Goal: Navigation & Orientation: Find specific page/section

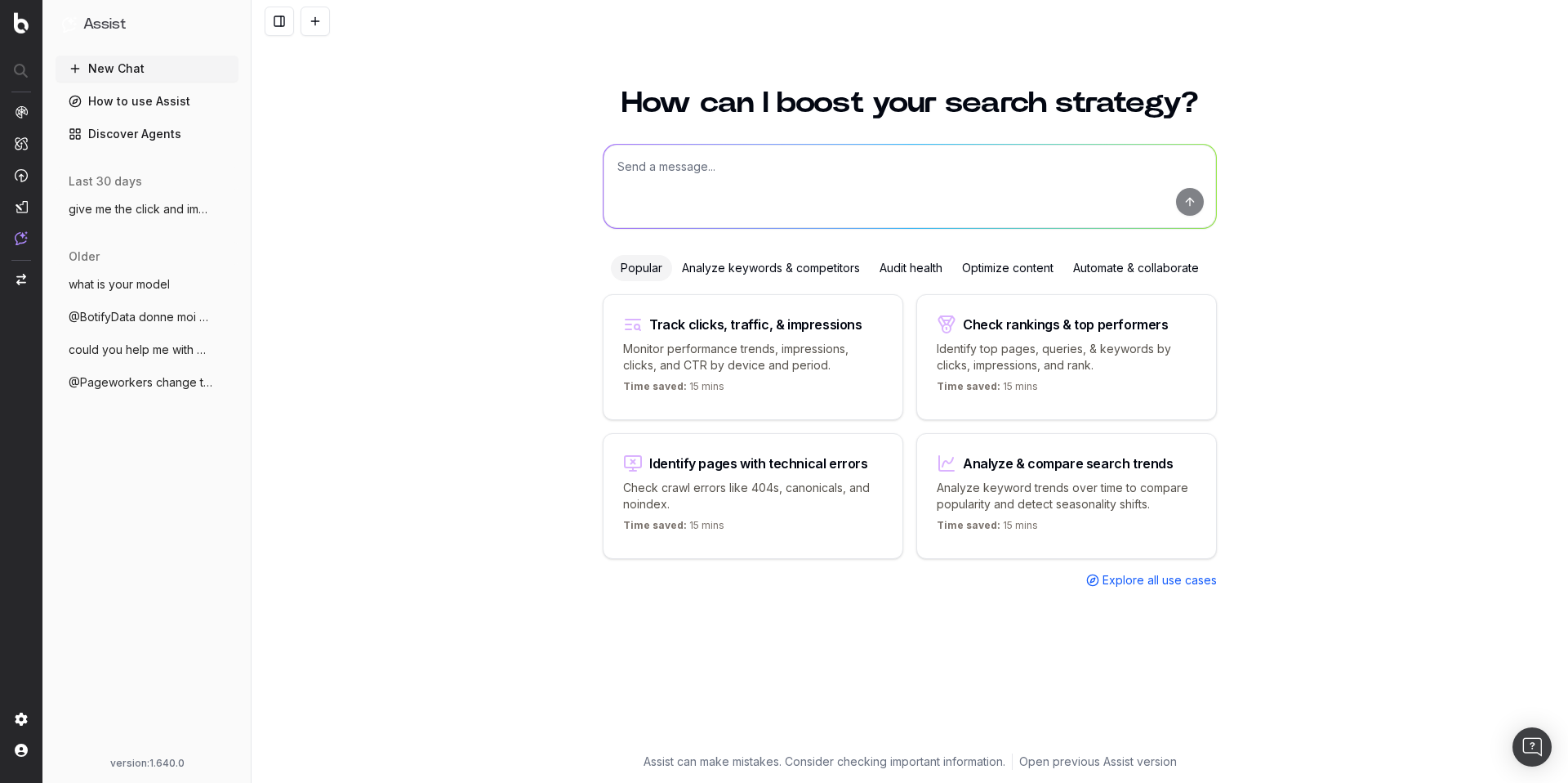
click at [692, 167] on textarea at bounding box center [909, 186] width 612 height 84
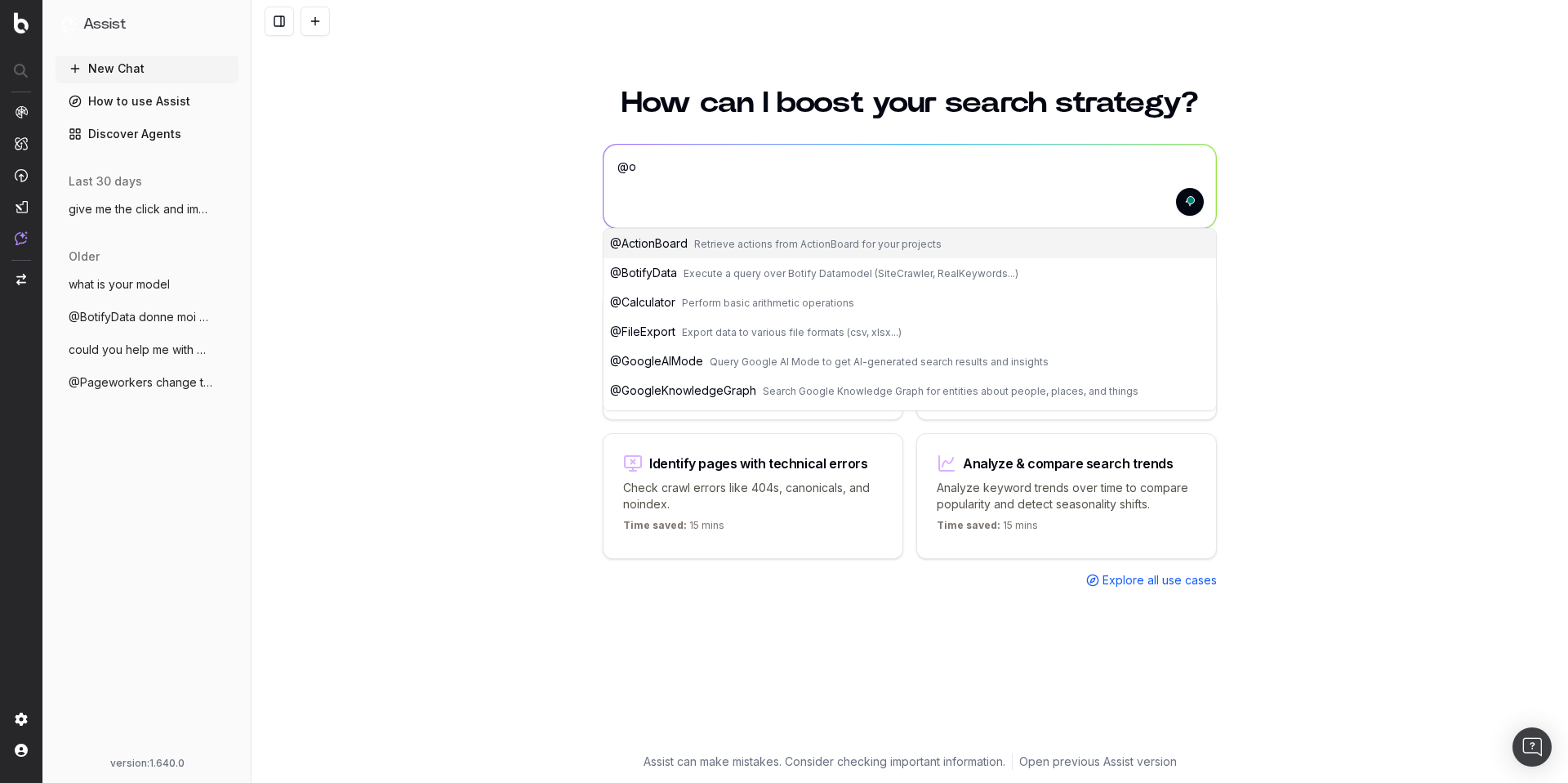
type textarea "@"
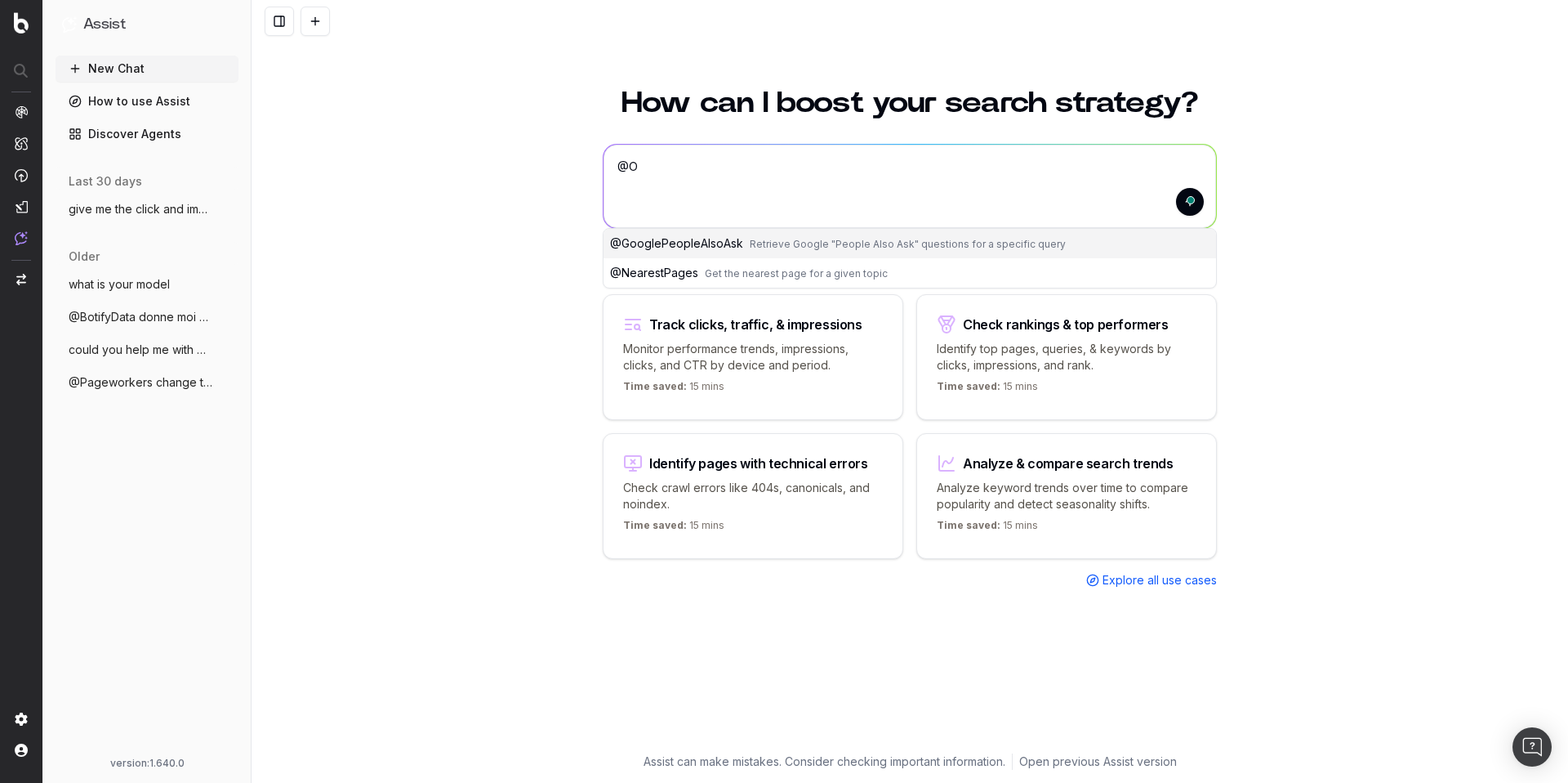
type textarea "@"
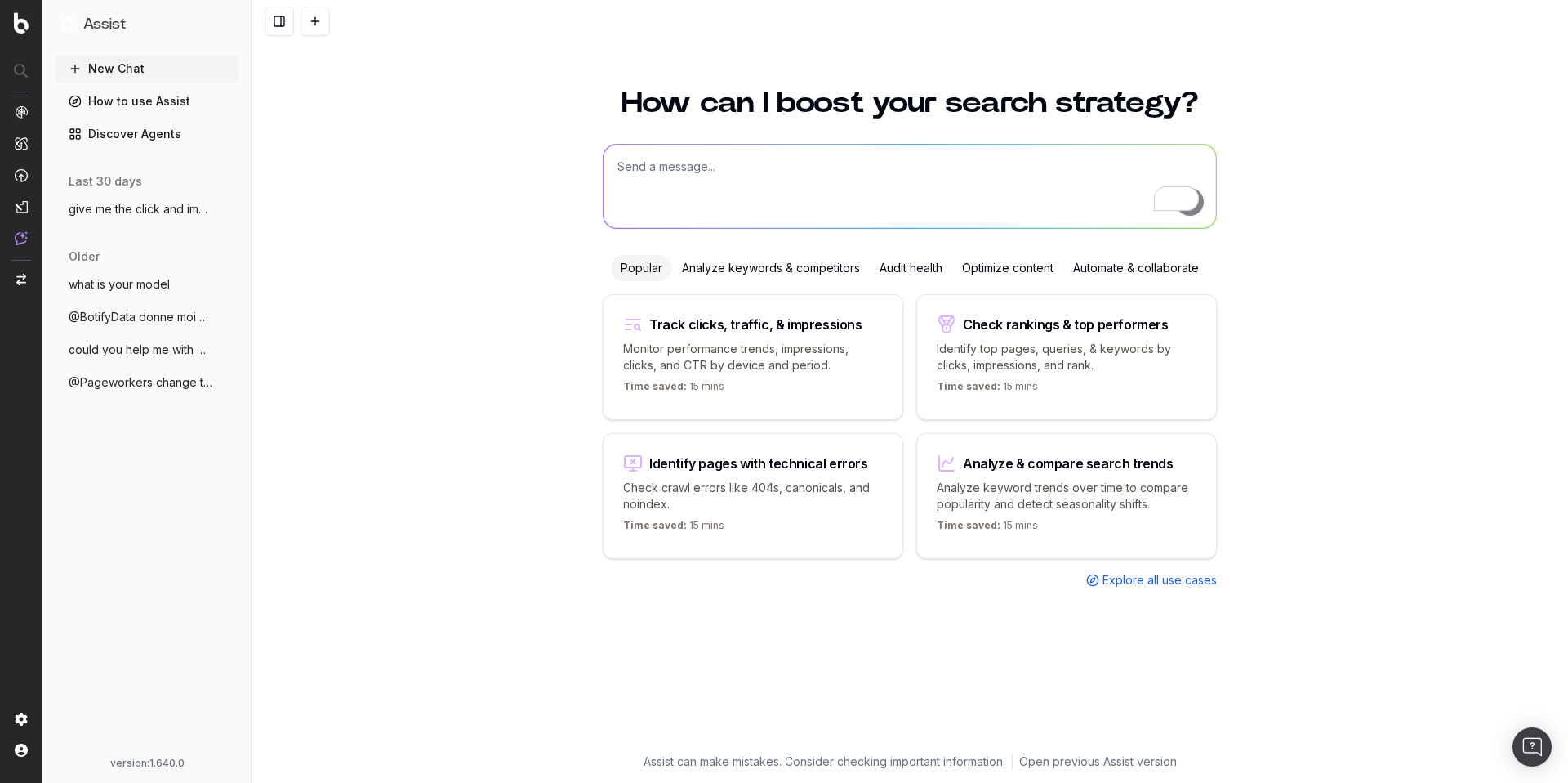
click at [669, 171] on textarea "To enrich screen reader interactions, please activate Accessibility in Grammarl…" at bounding box center [909, 186] width 612 height 84
click at [138, 130] on link "Discover Agents" at bounding box center [147, 134] width 183 height 26
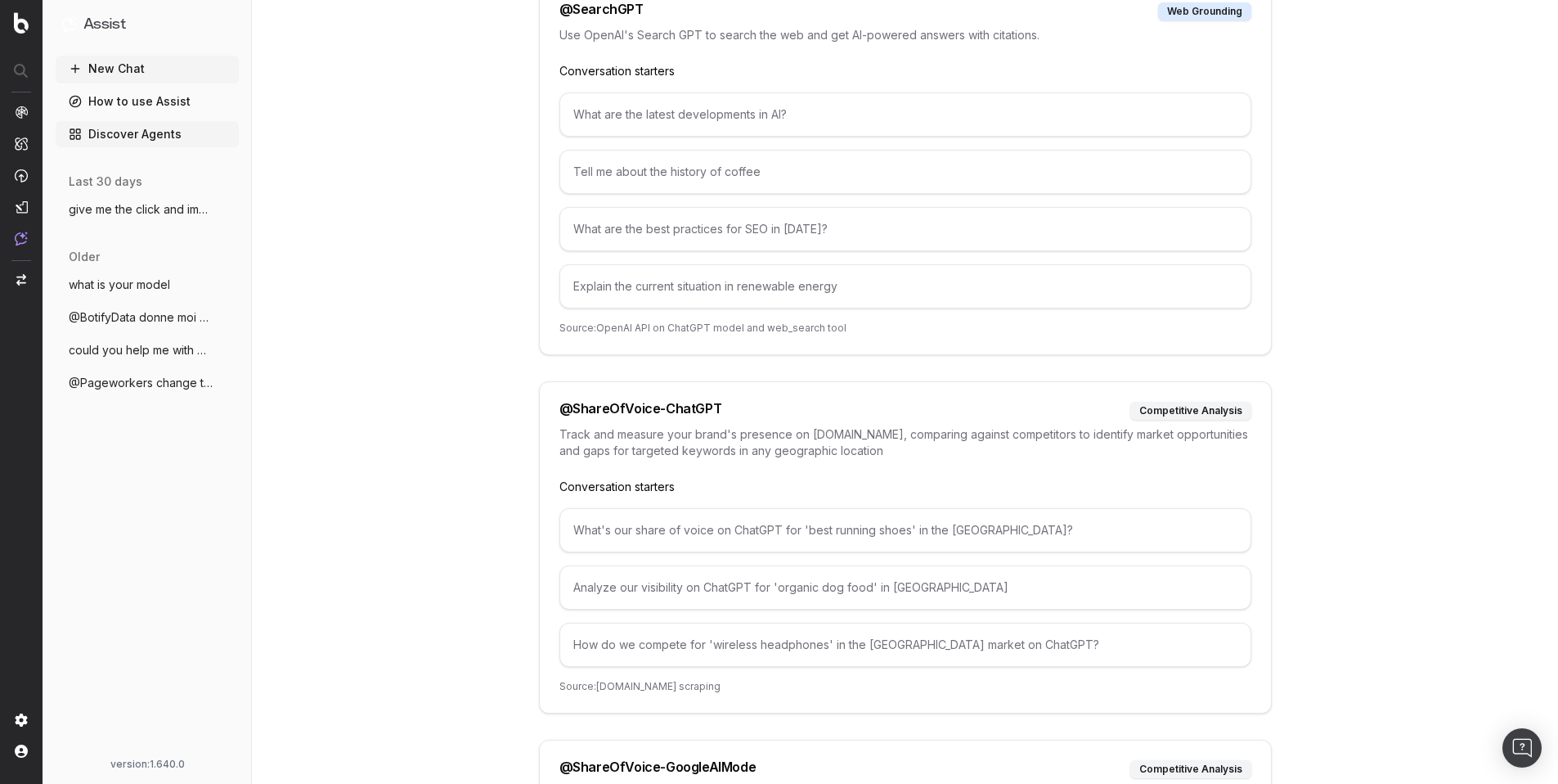
scroll to position [8105, 0]
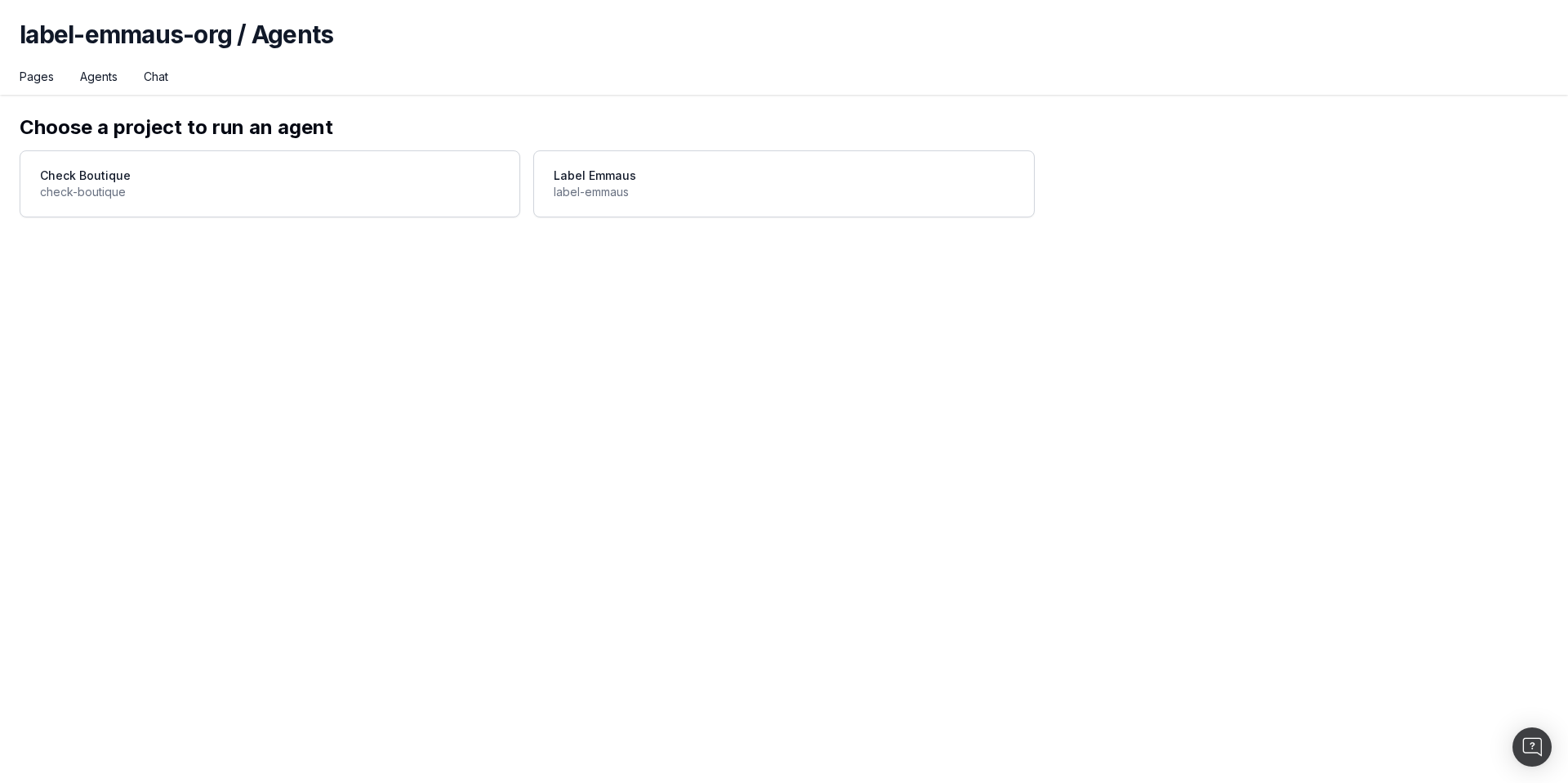
click at [589, 187] on span at bounding box center [784, 184] width 499 height 65
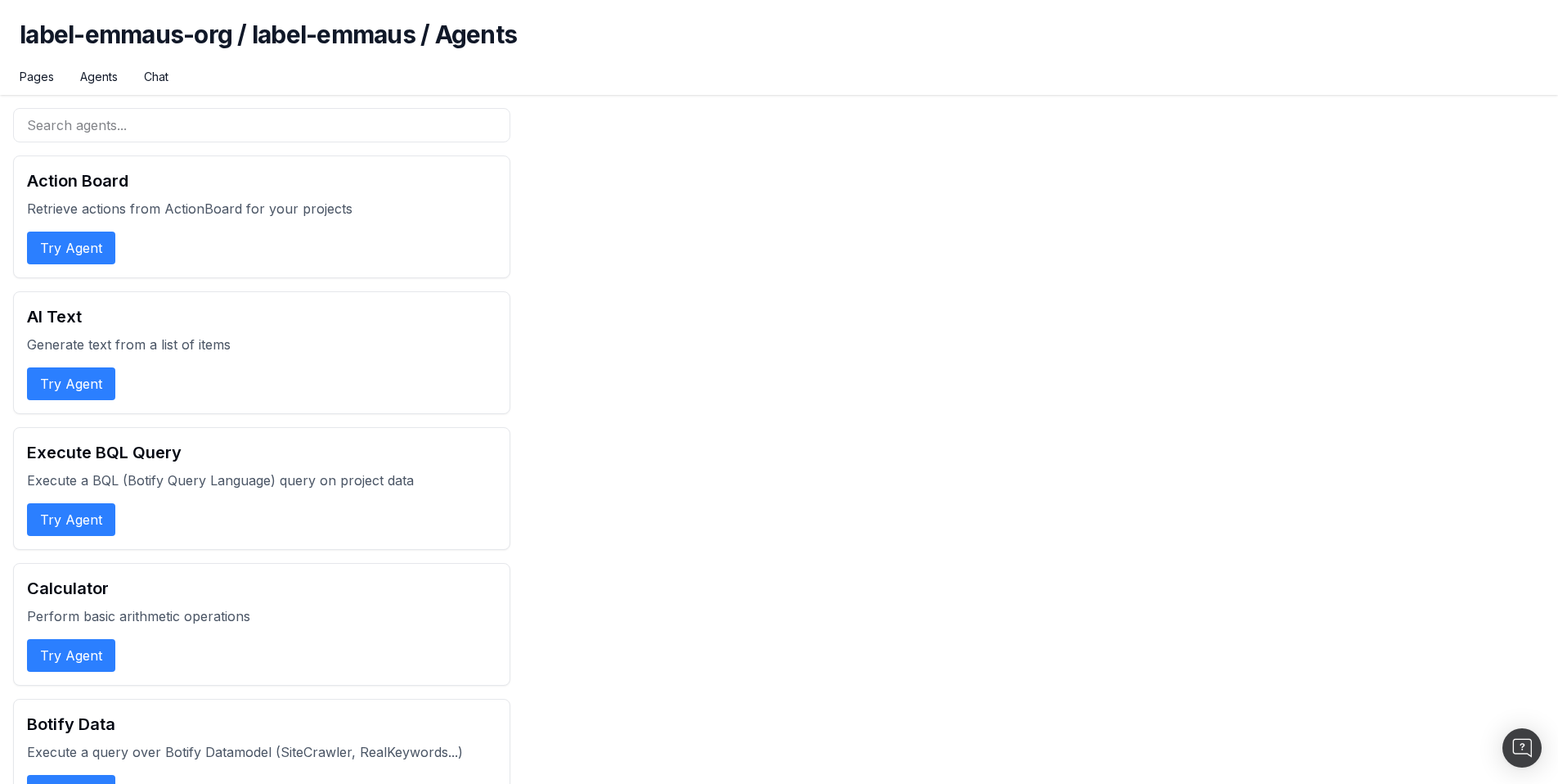
scroll to position [5971, 0]
